Goal: Find specific page/section: Find specific page/section

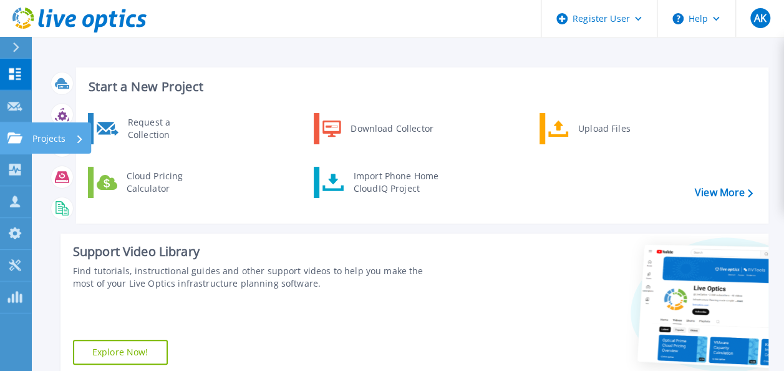
click at [12, 141] on icon at bounding box center [14, 137] width 15 height 11
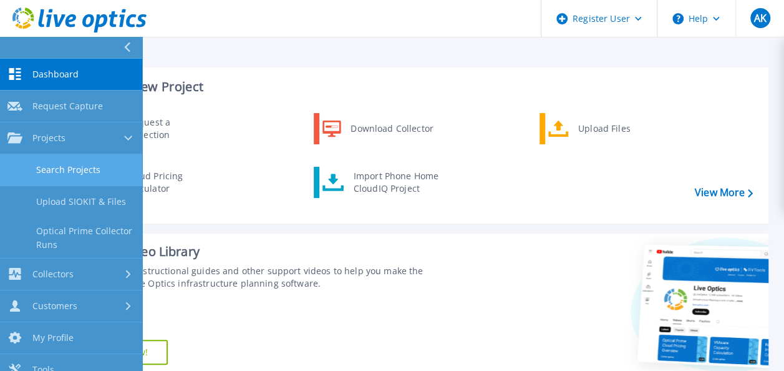
click at [40, 173] on link "Search Projects" at bounding box center [71, 170] width 142 height 32
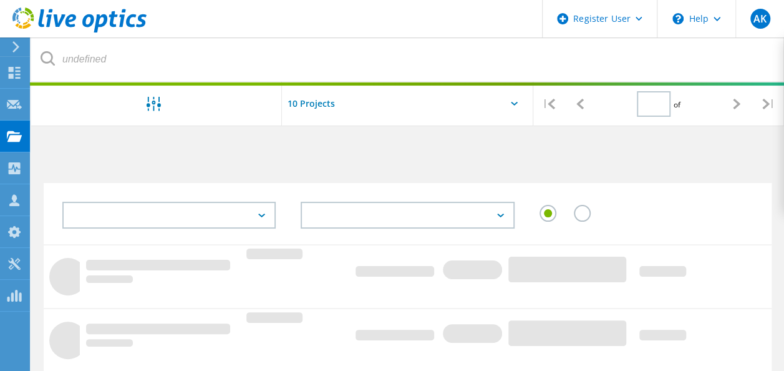
type input "1"
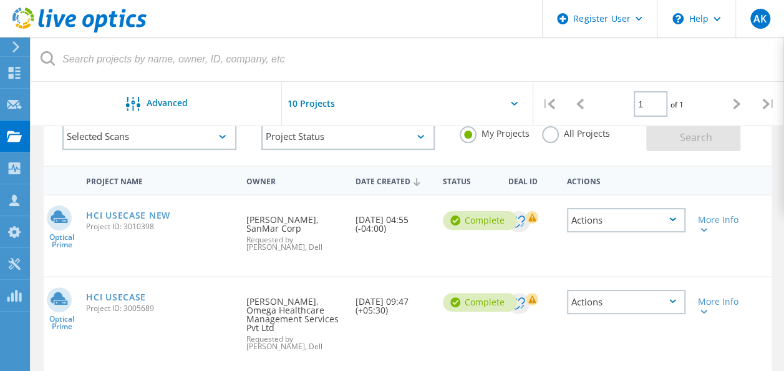
scroll to position [115, 0]
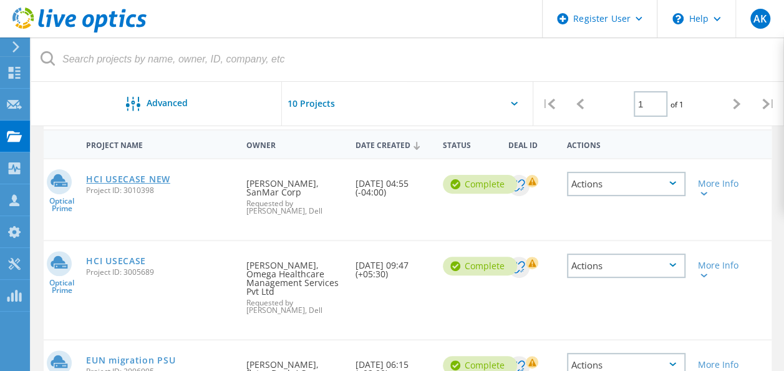
click at [125, 180] on link "HCI USECASE NEW" at bounding box center [128, 179] width 84 height 9
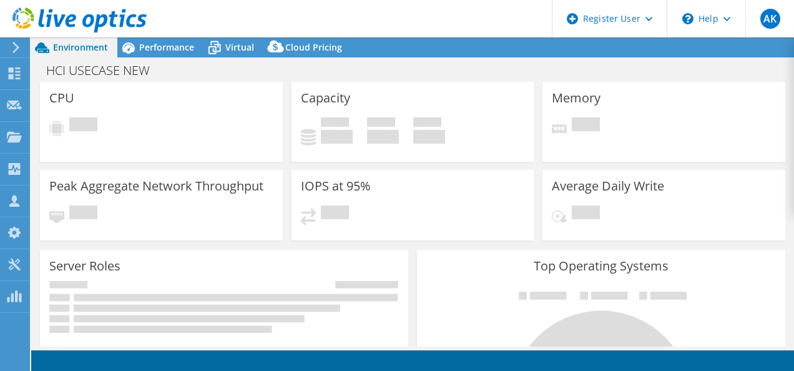
select select "USD"
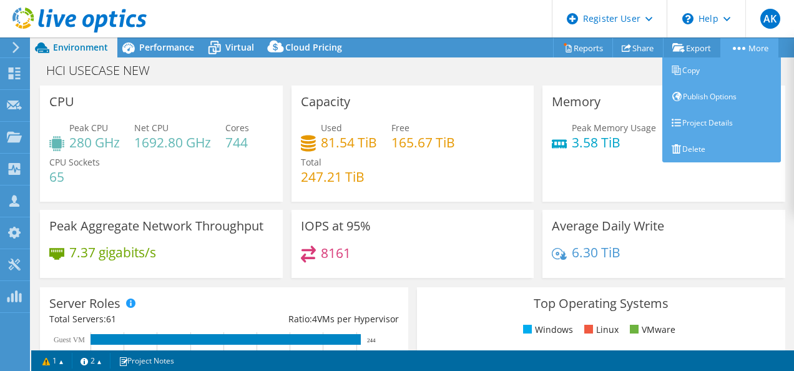
click at [739, 55] on link "More" at bounding box center [749, 47] width 58 height 19
click at [694, 125] on link "Project Details" at bounding box center [721, 123] width 119 height 26
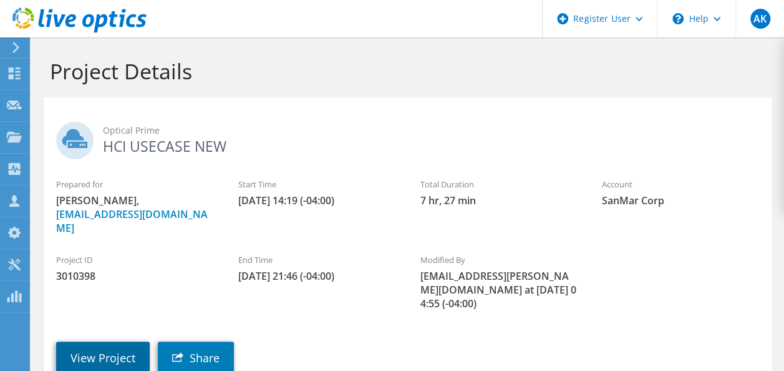
click at [114, 341] on link "View Project" at bounding box center [103, 357] width 94 height 32
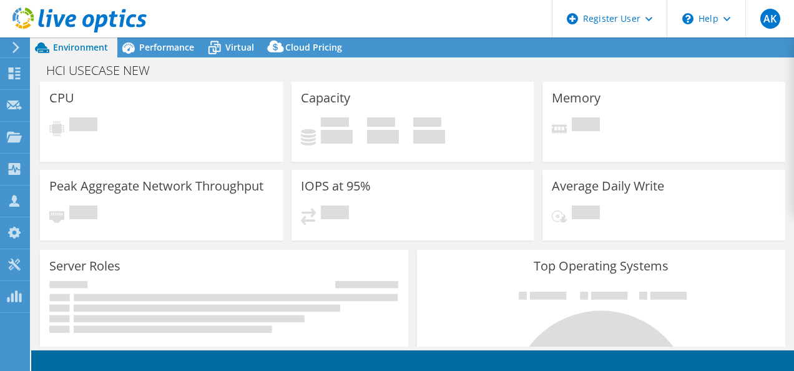
select select "USD"
